Goal: Task Accomplishment & Management: Use online tool/utility

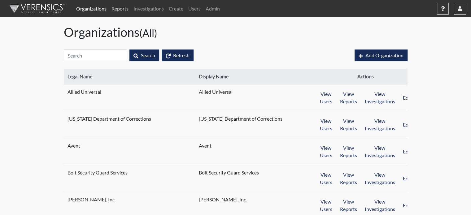
click at [118, 10] on link "Reports" at bounding box center [120, 8] width 22 height 12
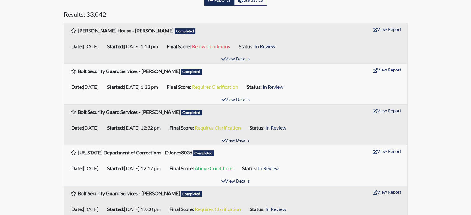
scroll to position [93, 0]
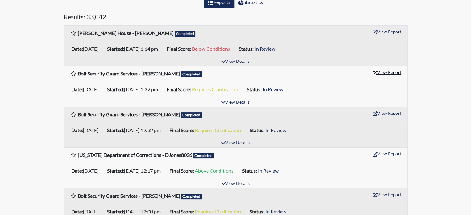
click at [384, 72] on button "View Report" at bounding box center [387, 73] width 34 height 10
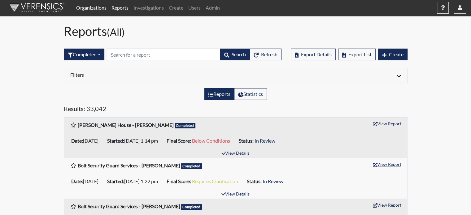
scroll to position [0, 0]
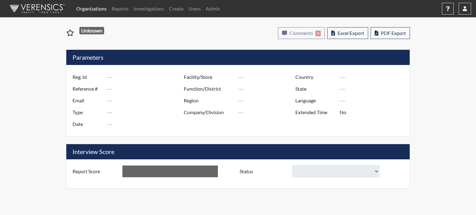
type input "Michael Beauregard"
type input "50992"
type input "mlbeauregard10@gmail.com"
type input "Pre-Employment"
type input "Aug 28, 2025"
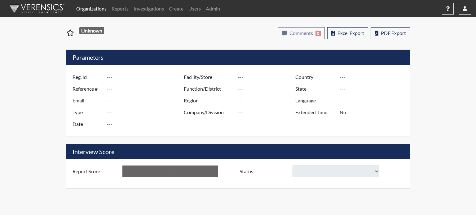
type input "[GEOGRAPHIC_DATA]"
type input "[US_STATE]"
type input "English"
type input "Yes"
type input "Requires Clarification"
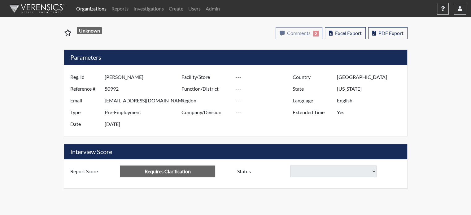
select select
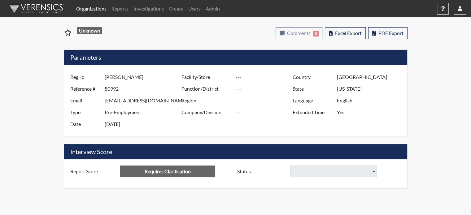
select select
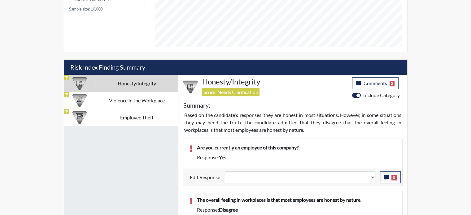
scroll to position [341, 0]
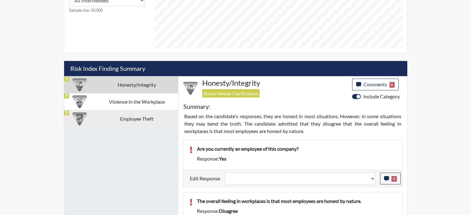
click at [130, 114] on td "Employee Theft" at bounding box center [136, 118] width 82 height 17
select select
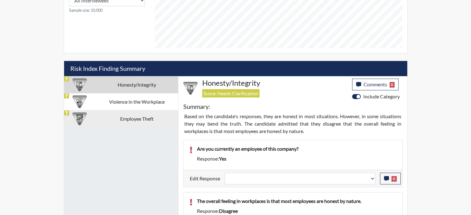
select select
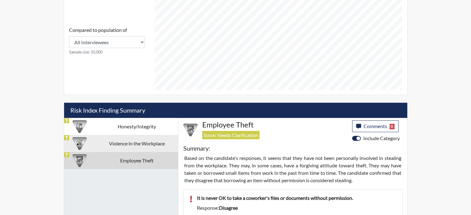
scroll to position [217, 0]
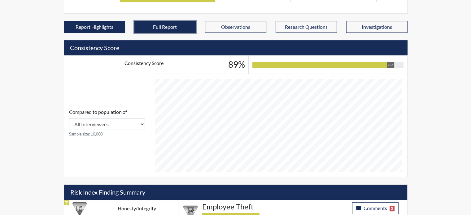
click at [165, 24] on button "Full Report" at bounding box center [164, 27] width 61 height 12
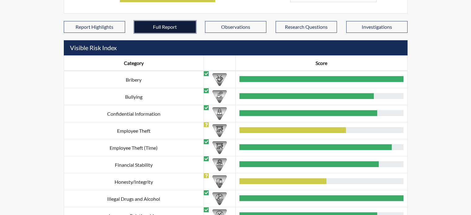
scroll to position [72, 257]
